Goal: Transaction & Acquisition: Purchase product/service

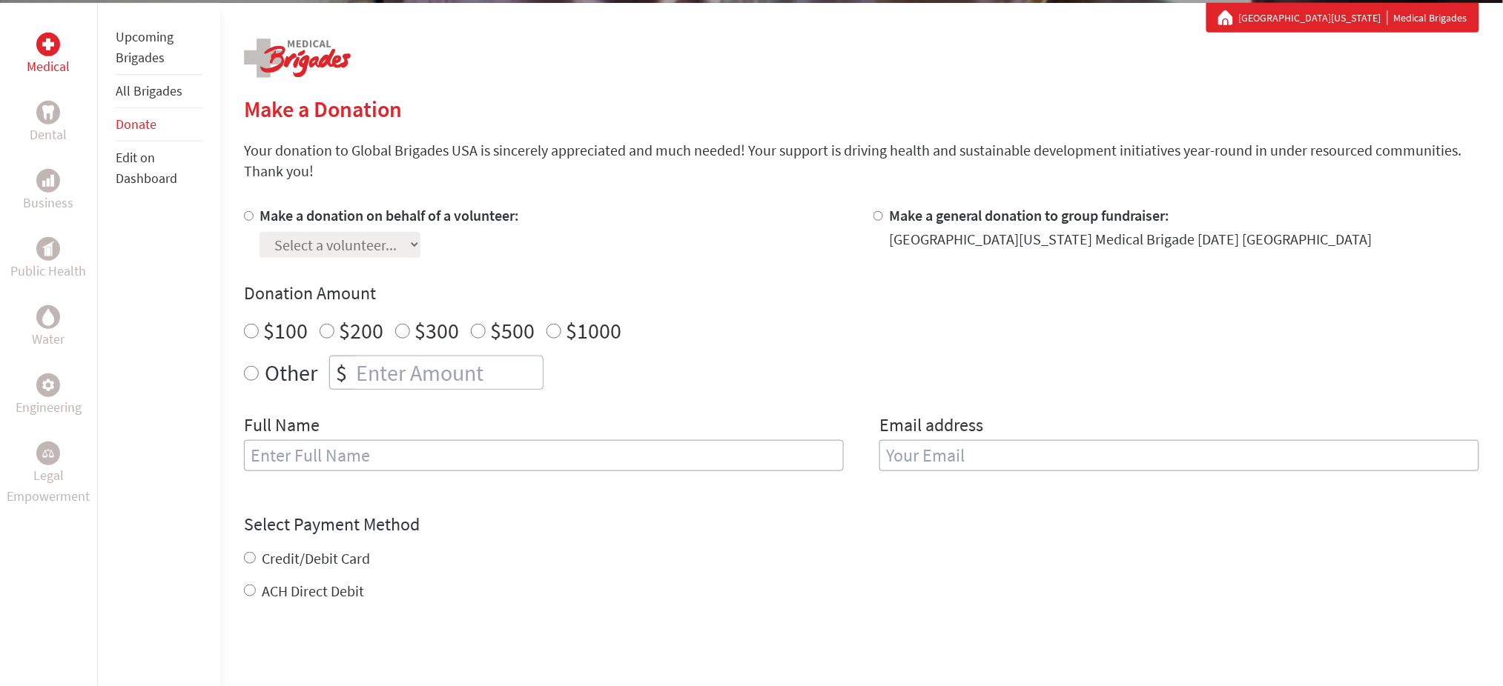
scroll to position [277, 0]
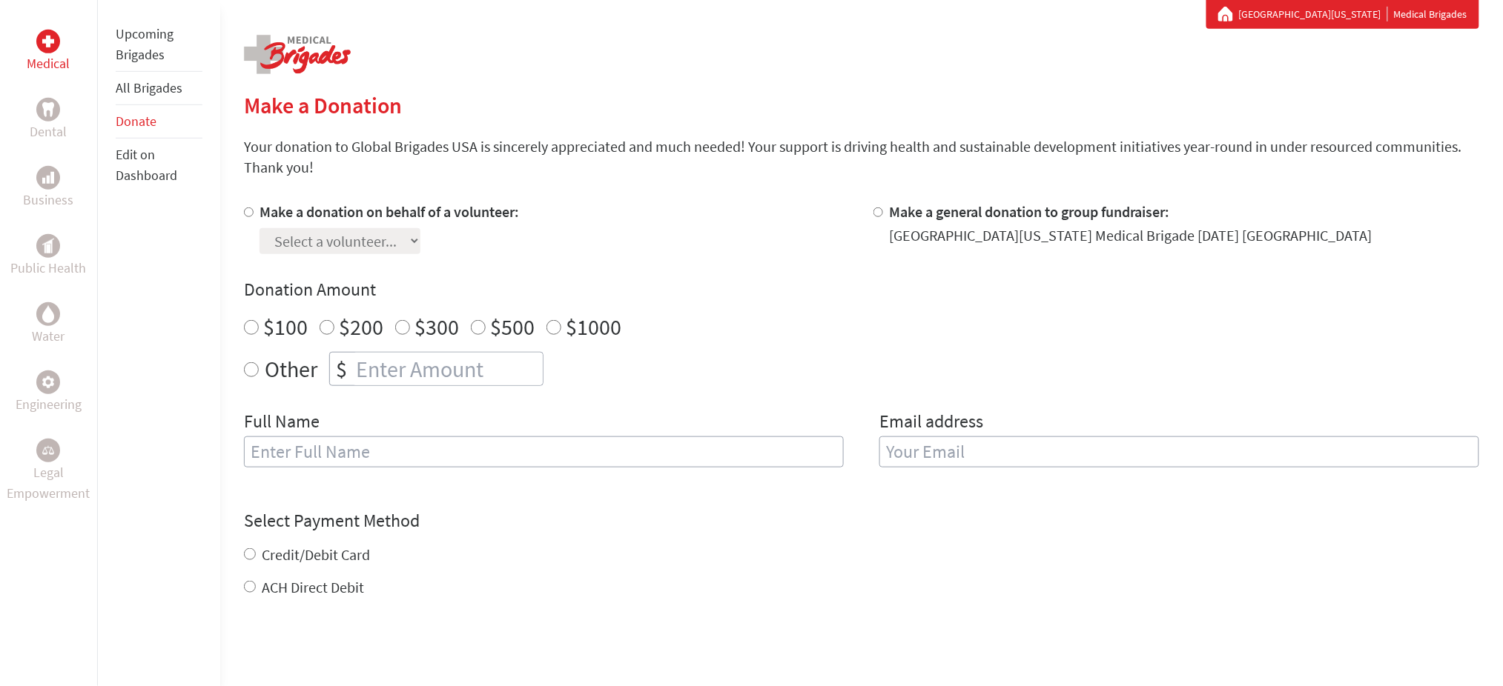
click at [287, 211] on label "Make a donation on behalf of a volunteer:" at bounding box center [388, 211] width 259 height 19
click at [254, 211] on input "Make a donation on behalf of a volunteer:" at bounding box center [249, 213] width 10 height 10
radio input "true"
click at [658, 229] on div "Make a donation on behalf of a volunteer: Select a volunteer... [PERSON_NAME] […" at bounding box center [547, 228] width 606 height 53
click at [420, 239] on select "Select a volunteer... [PERSON_NAME] [PERSON_NAME] [PERSON_NAME] [PERSON_NAME] […" at bounding box center [339, 241] width 161 height 26
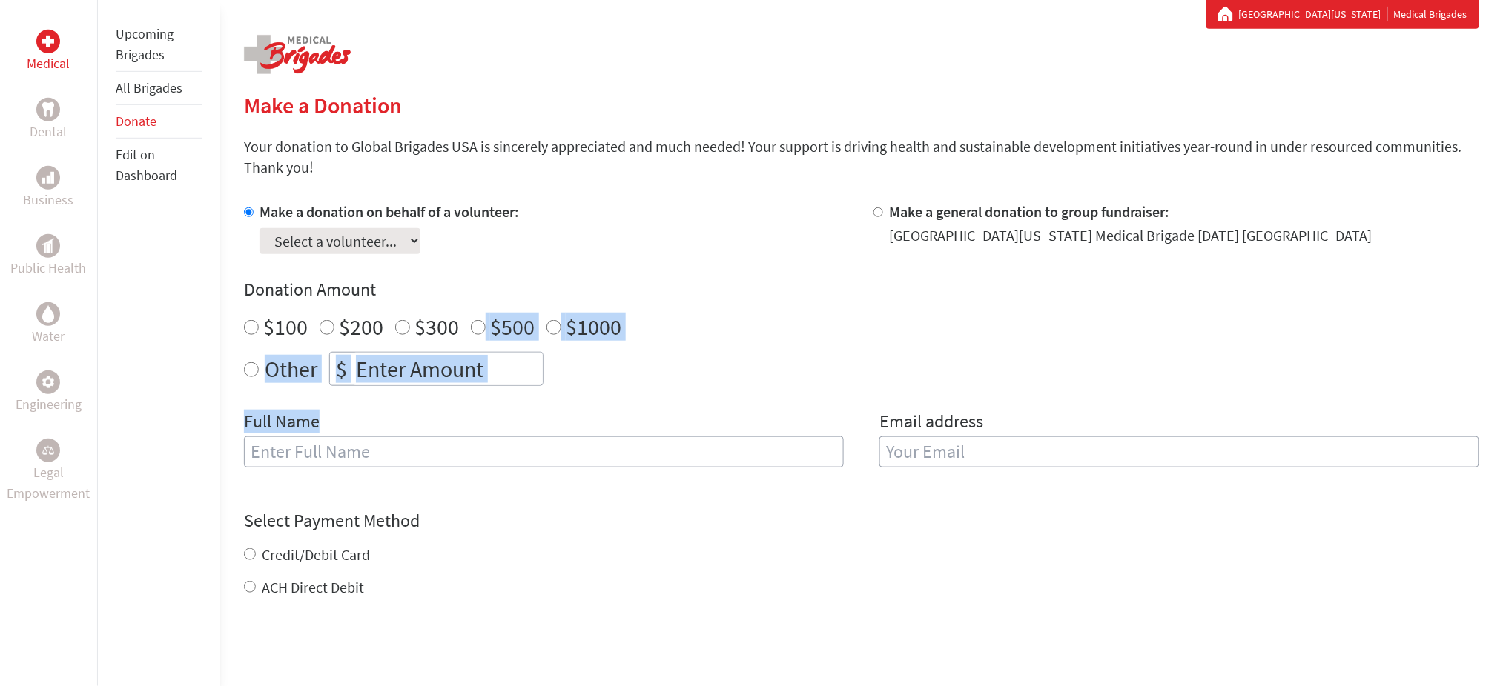
drag, startPoint x: 478, startPoint y: 308, endPoint x: 481, endPoint y: 394, distance: 86.0
click at [481, 394] on div "Make a donation on behalf of a volunteer: Select a volunteer... [PERSON_NAME] […" at bounding box center [861, 344] width 1235 height 284
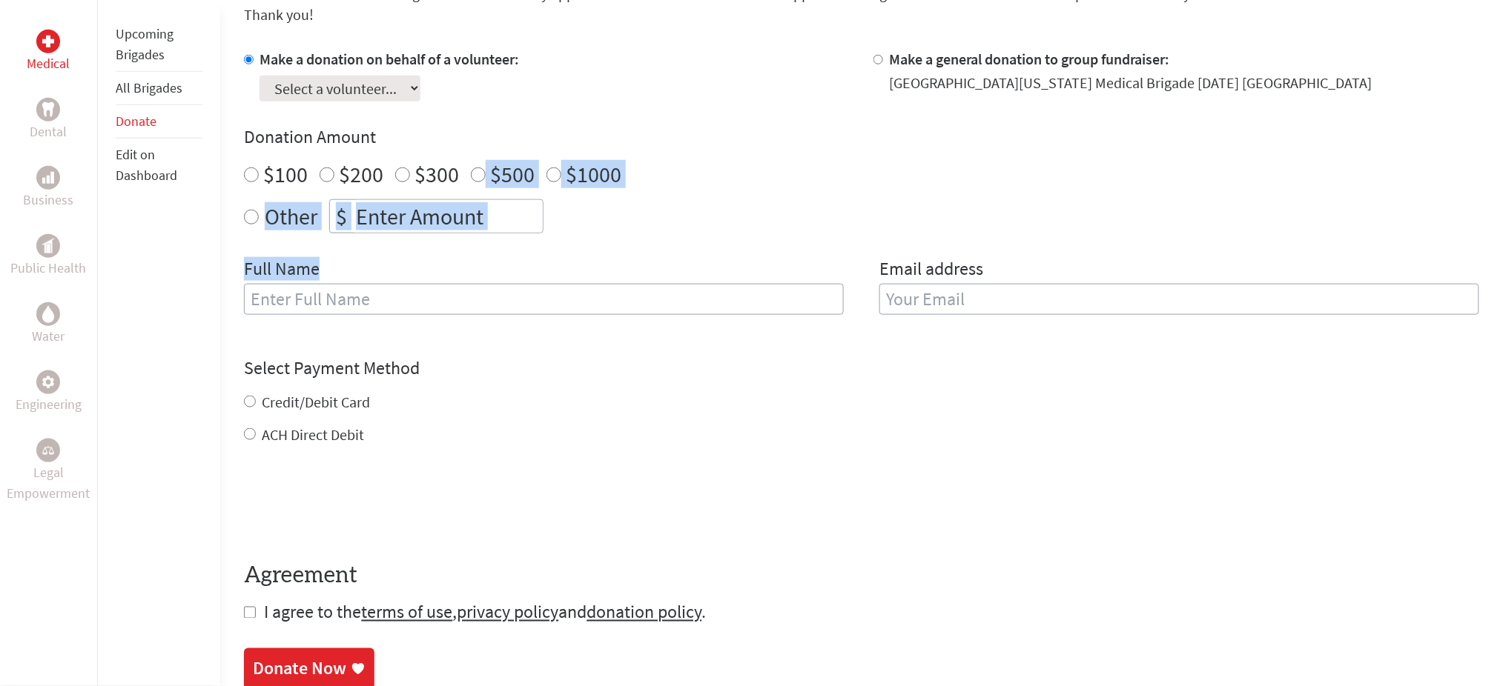
scroll to position [436, 0]
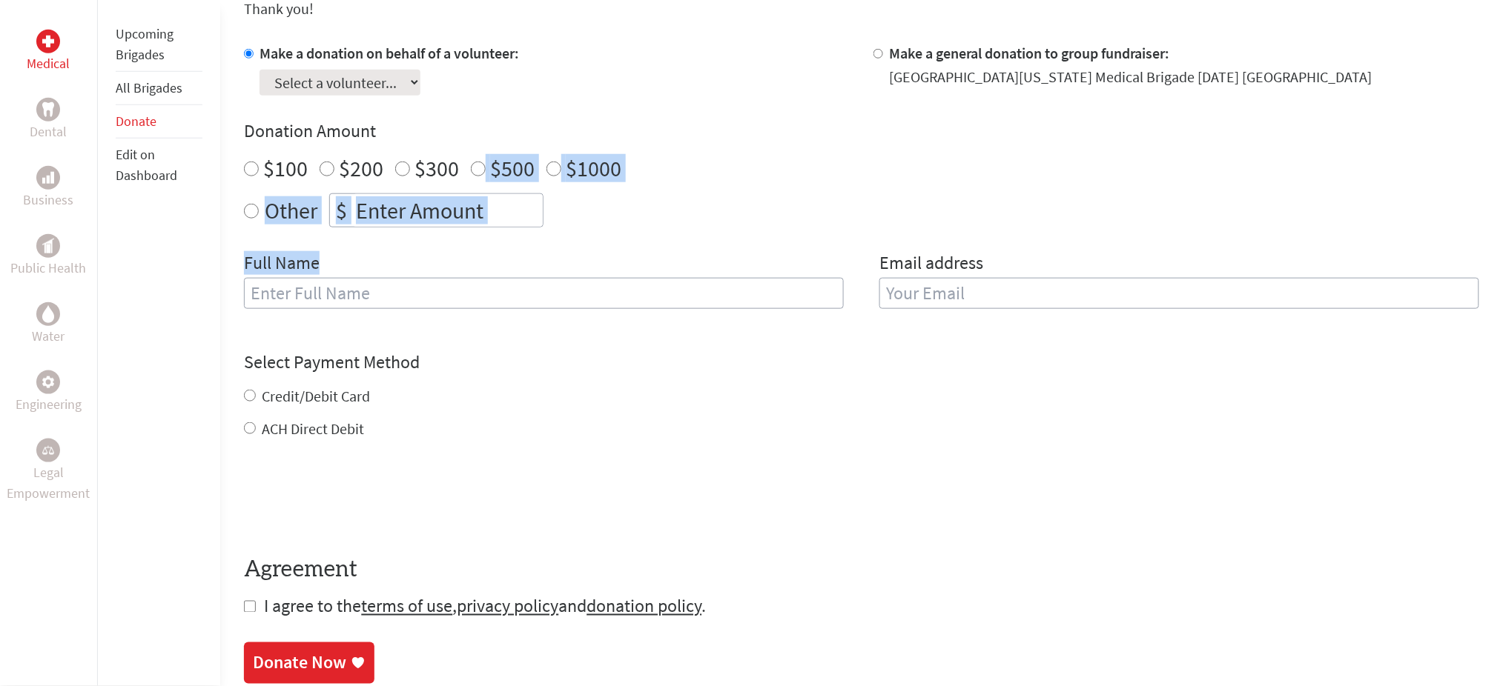
click at [806, 162] on div "$100 $200 $300 $500 $1000" at bounding box center [861, 168] width 1235 height 27
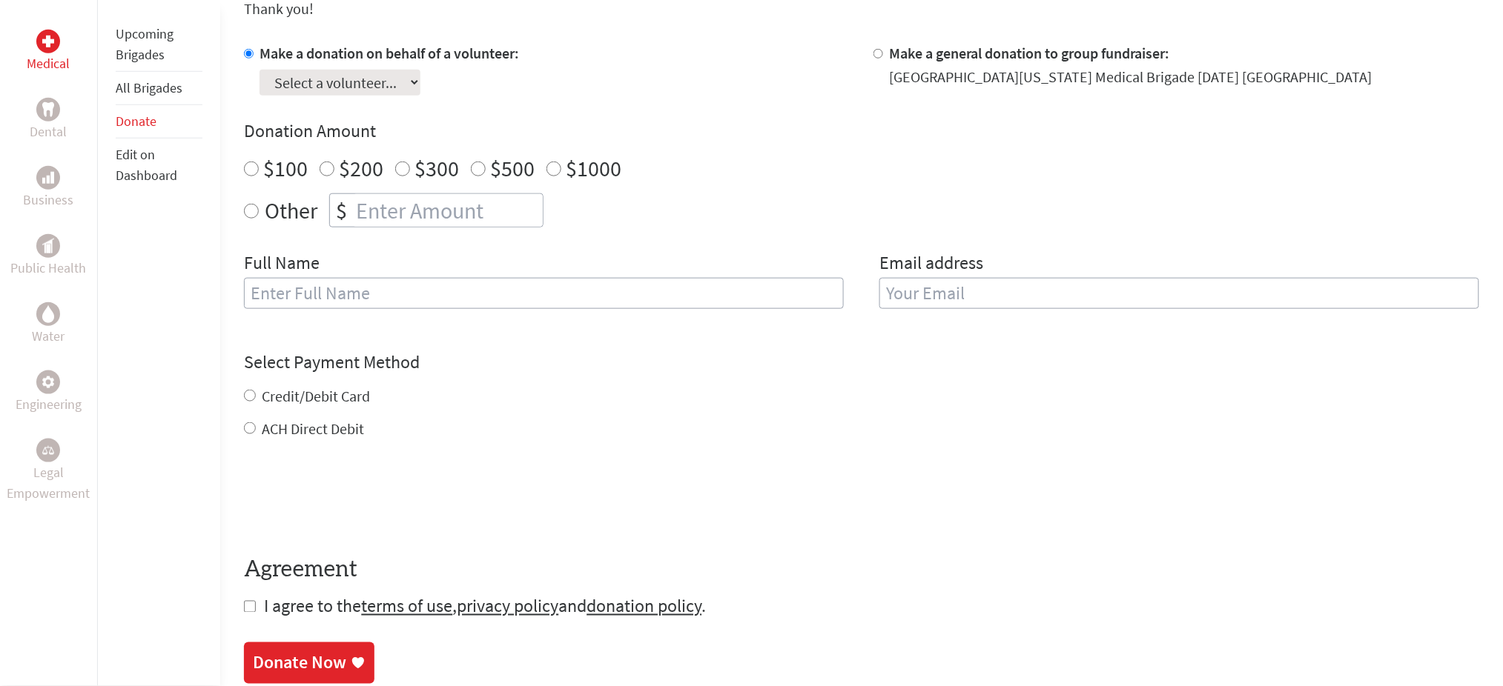
click at [420, 82] on select "Select a volunteer... [PERSON_NAME] [PERSON_NAME] [PERSON_NAME] [PERSON_NAME] […" at bounding box center [339, 83] width 161 height 26
click at [420, 76] on select "Select a volunteer... [PERSON_NAME] [PERSON_NAME] [PERSON_NAME] [PERSON_NAME] […" at bounding box center [339, 83] width 161 height 26
